Goal: Complete application form

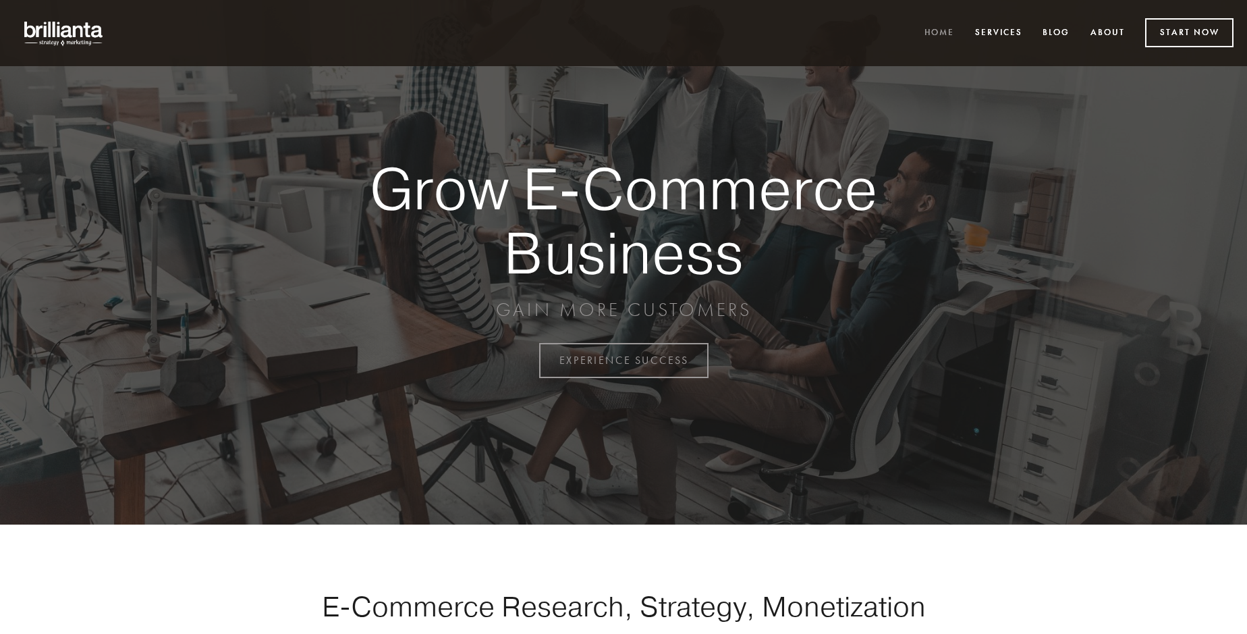
scroll to position [3537, 0]
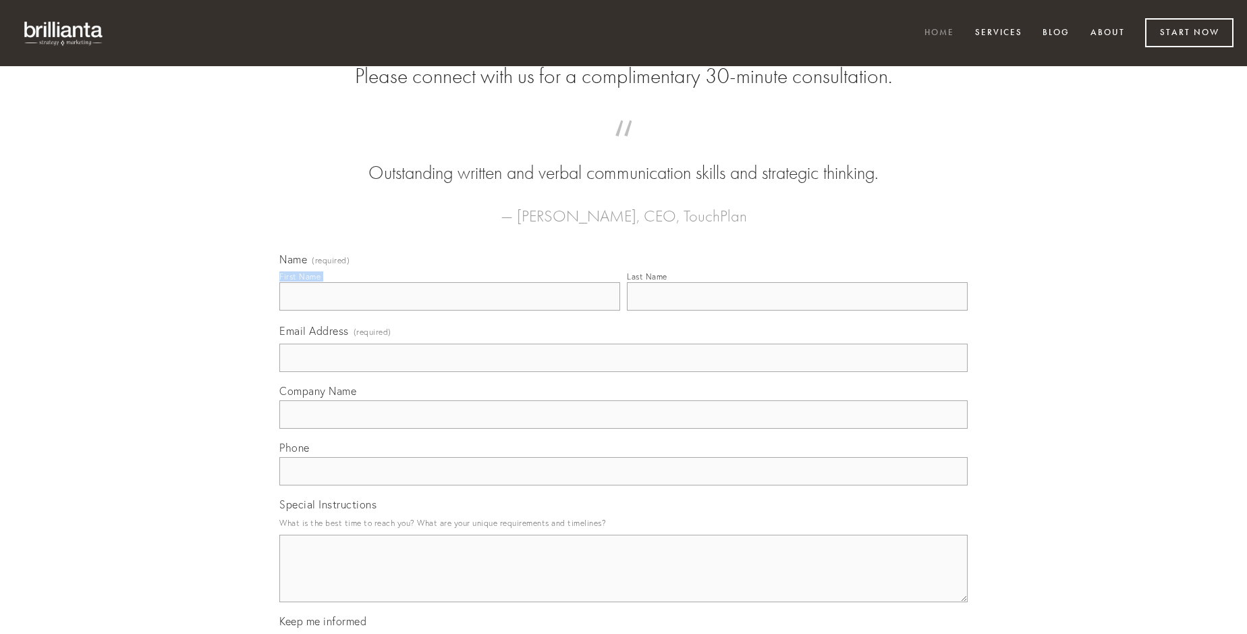
type input "[PERSON_NAME]"
click at [797, 310] on input "Last Name" at bounding box center [797, 296] width 341 height 28
type input "[PERSON_NAME]"
click at [623, 372] on input "Email Address (required)" at bounding box center [623, 357] width 688 height 28
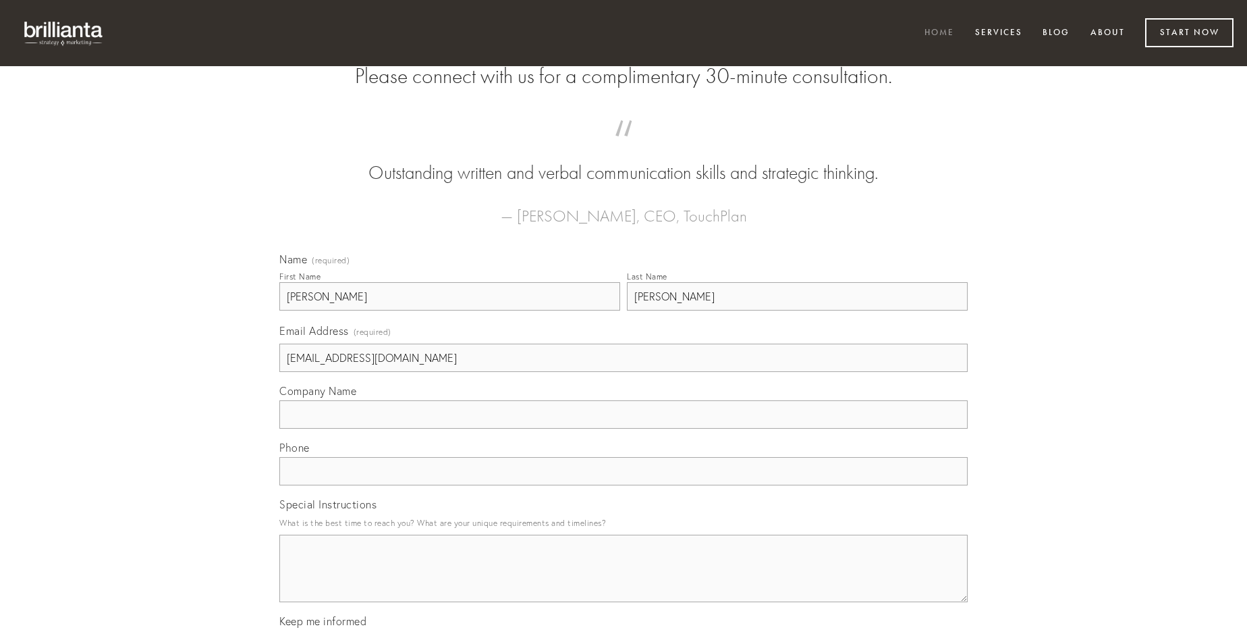
type input "[EMAIL_ADDRESS][DOMAIN_NAME]"
click at [623, 428] on input "Company Name" at bounding box center [623, 414] width 688 height 28
type input "sponte"
click at [623, 485] on input "text" at bounding box center [623, 471] width 688 height 28
click at [623, 580] on textarea "Special Instructions" at bounding box center [623, 567] width 688 height 67
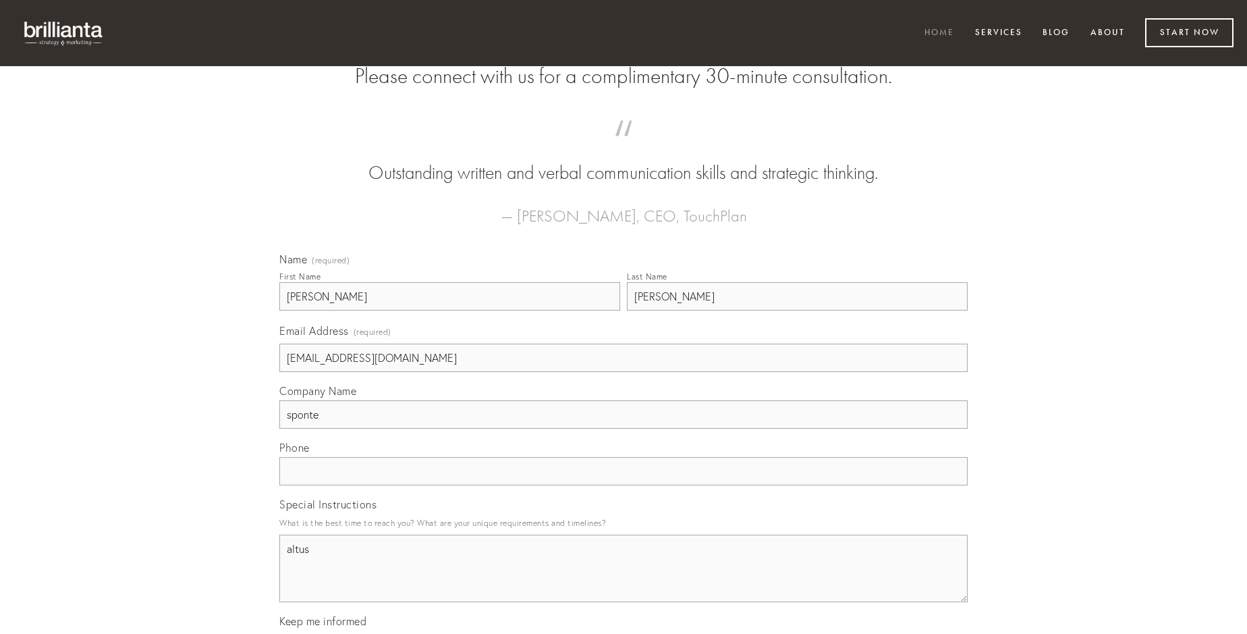
type textarea "altus"
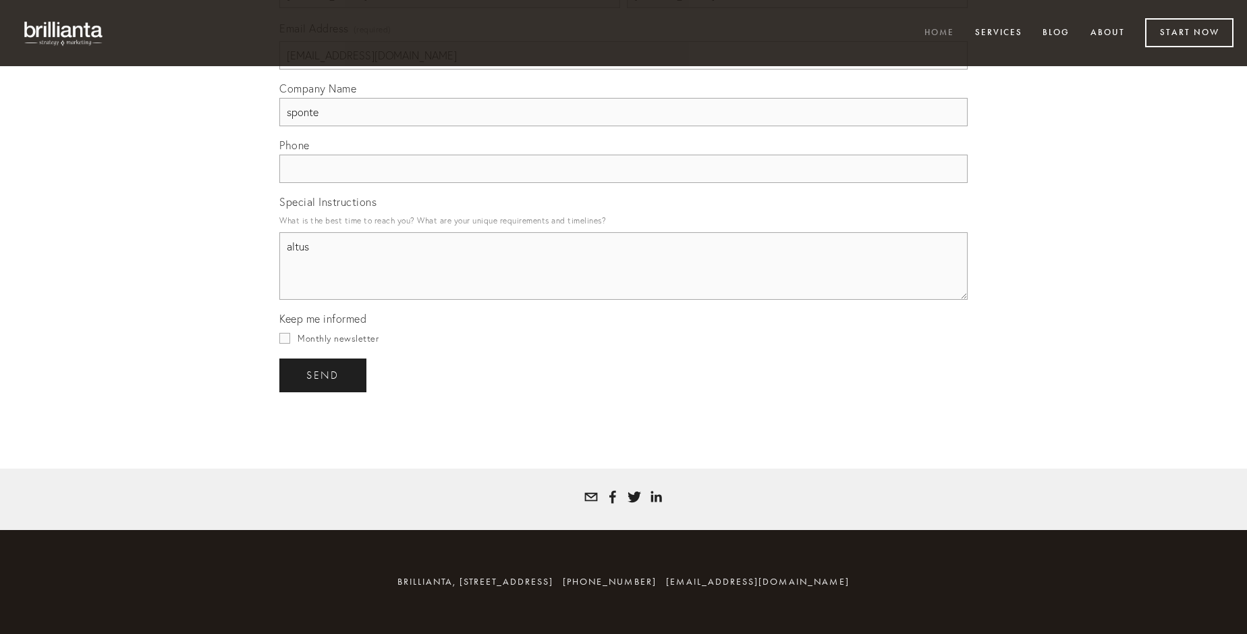
click at [324, 374] on span "send" at bounding box center [322, 375] width 33 height 12
